Goal: Information Seeking & Learning: Learn about a topic

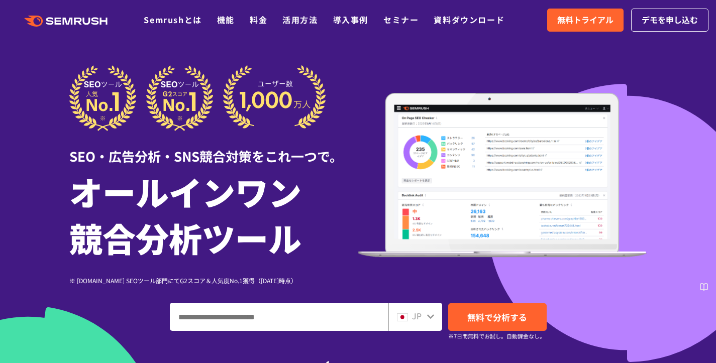
click at [261, 316] on input "ドメイン、キーワードまたはURLを入力してください" at bounding box center [278, 316] width 217 height 27
paste input "**********"
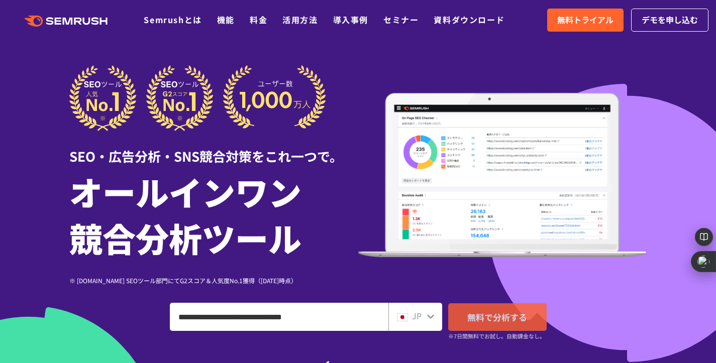
type input "**********"
click at [502, 317] on span "無料で分析する" at bounding box center [497, 317] width 60 height 13
